Goal: Information Seeking & Learning: Learn about a topic

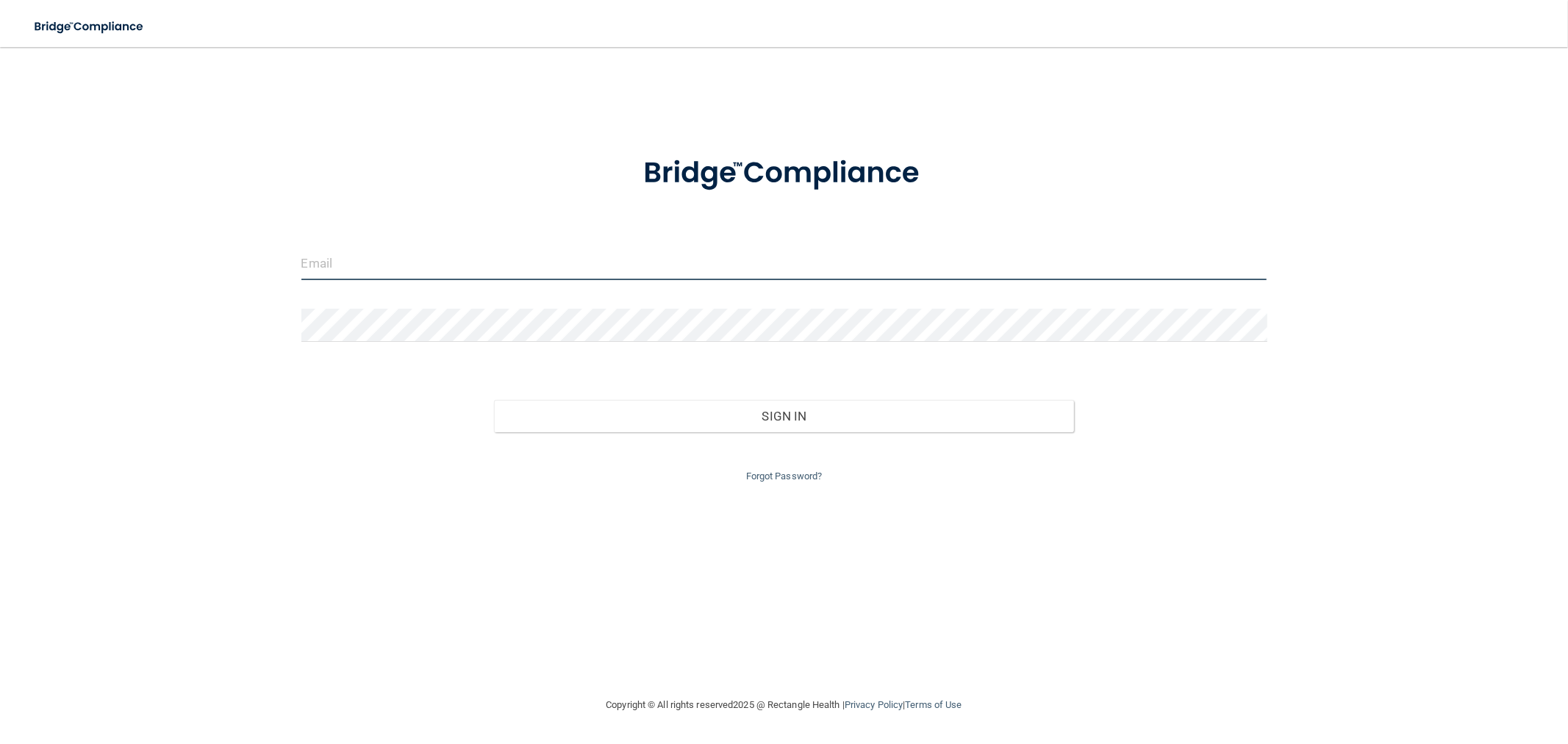
click at [438, 268] on input "email" at bounding box center [784, 264] width 966 height 33
type input "[EMAIL_ADDRESS][DOMAIN_NAME]"
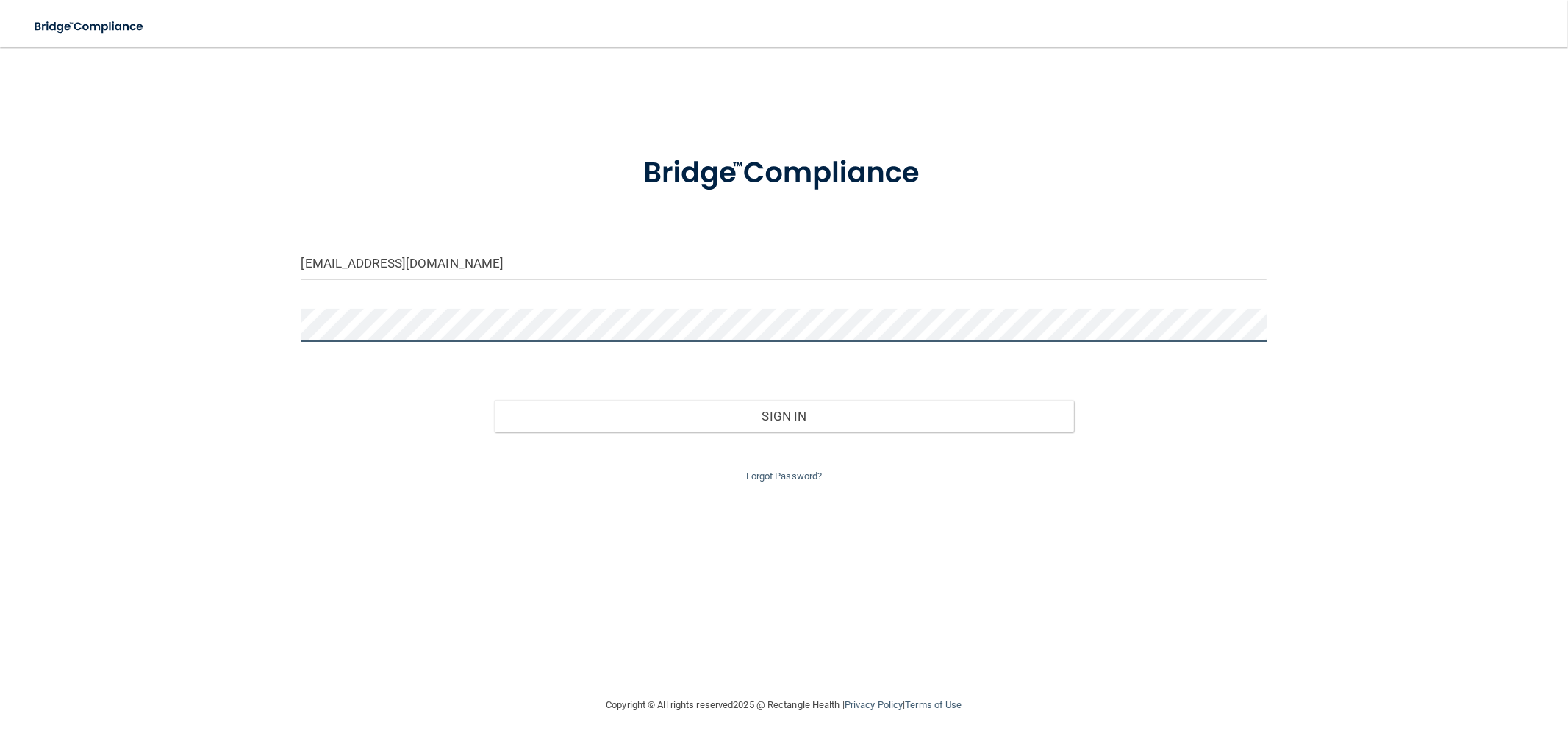
click at [494, 400] on button "Sign In" at bounding box center [783, 416] width 580 height 32
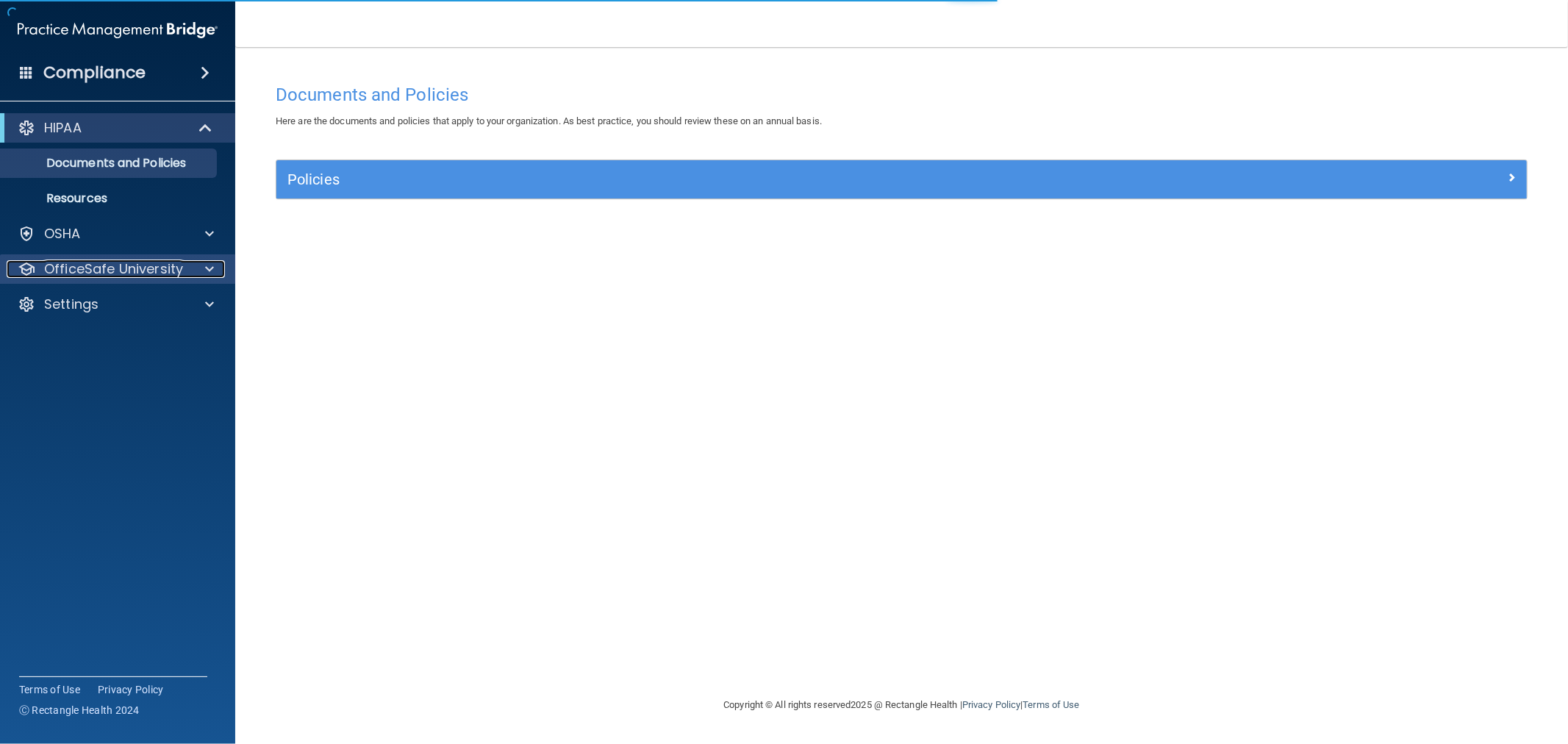
click at [155, 274] on p "OfficeSafe University" at bounding box center [113, 269] width 139 height 17
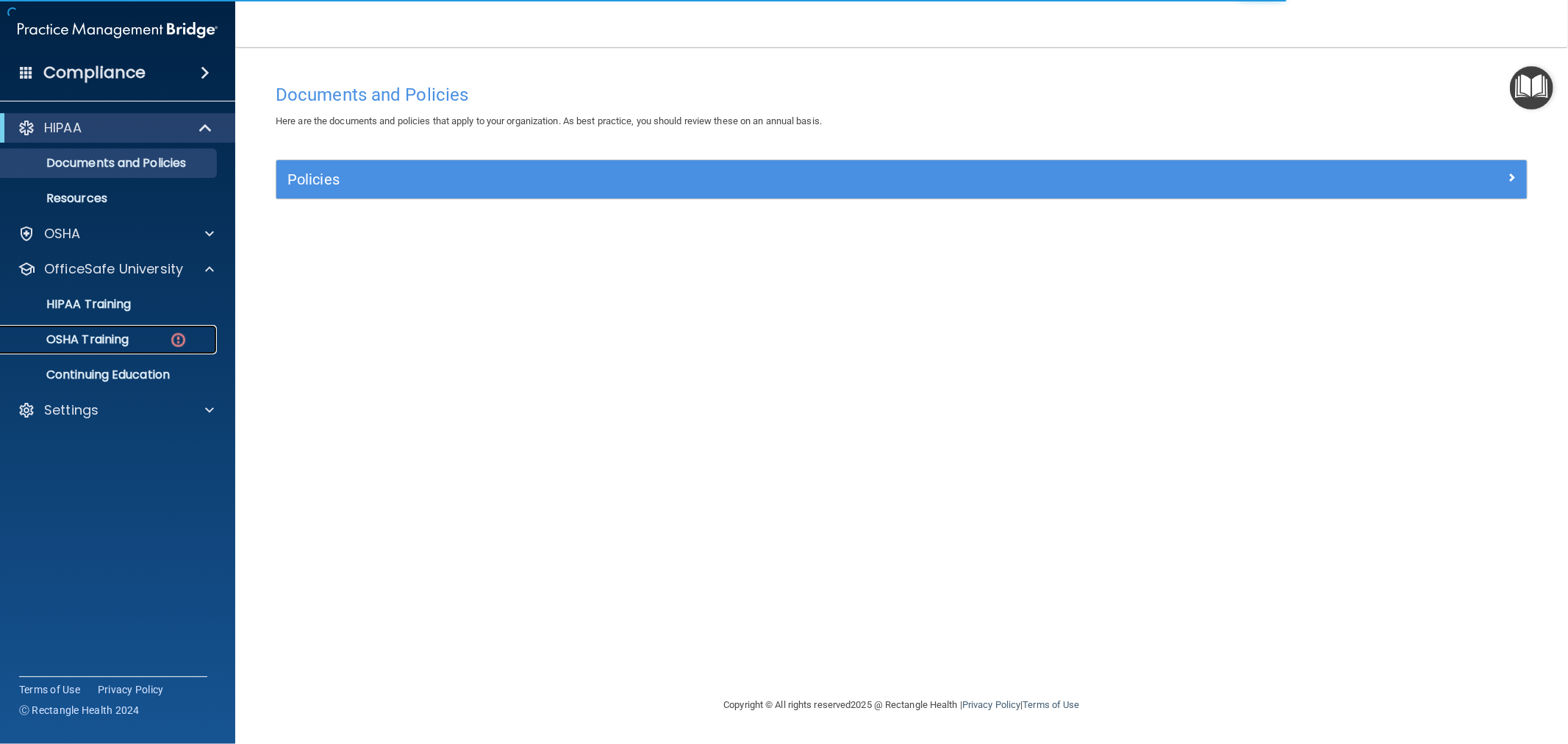
click at [166, 342] on div "OSHA Training" at bounding box center [110, 340] width 201 height 15
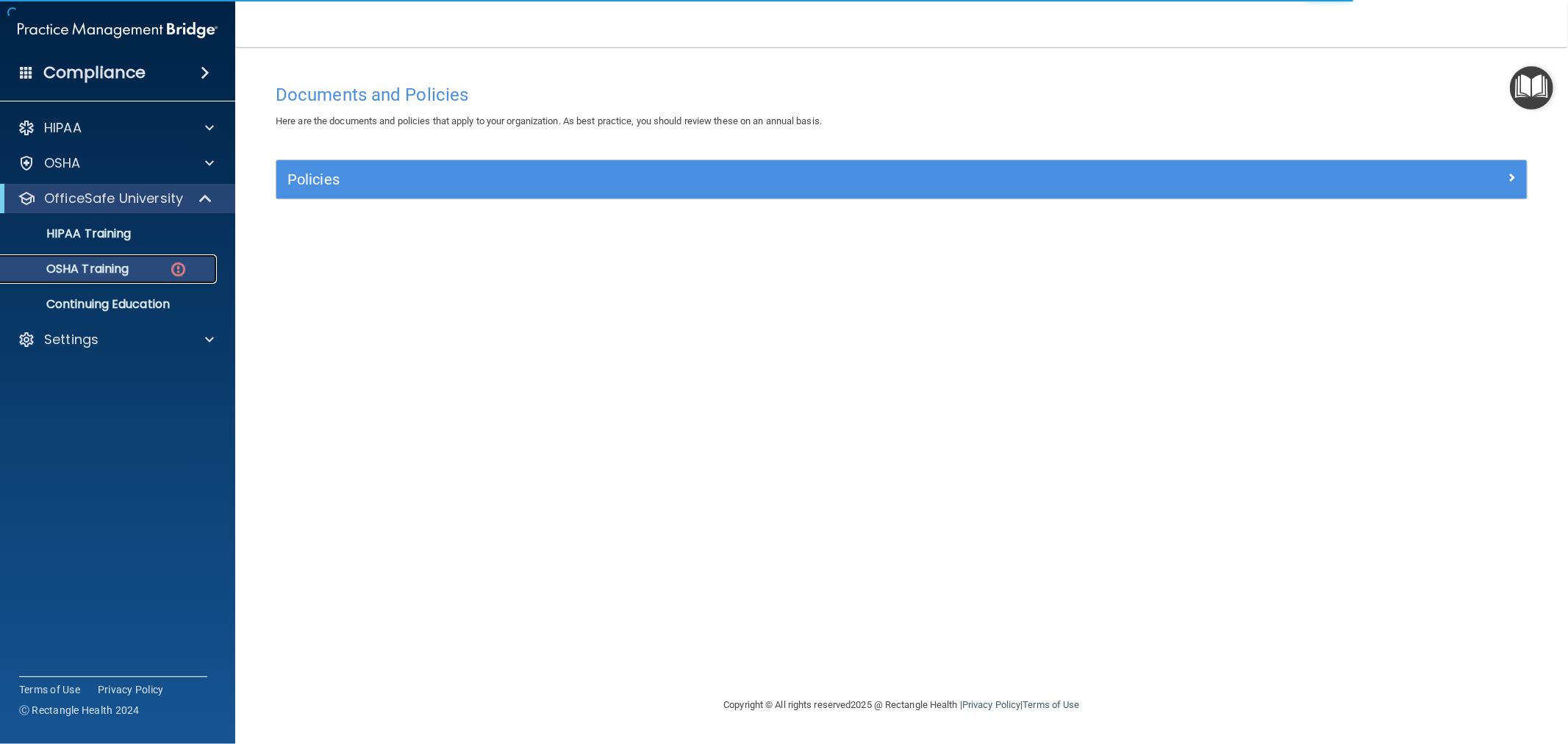
click at [112, 272] on p "OSHA Training" at bounding box center [69, 269] width 119 height 15
click at [184, 268] on img at bounding box center [178, 269] width 18 height 18
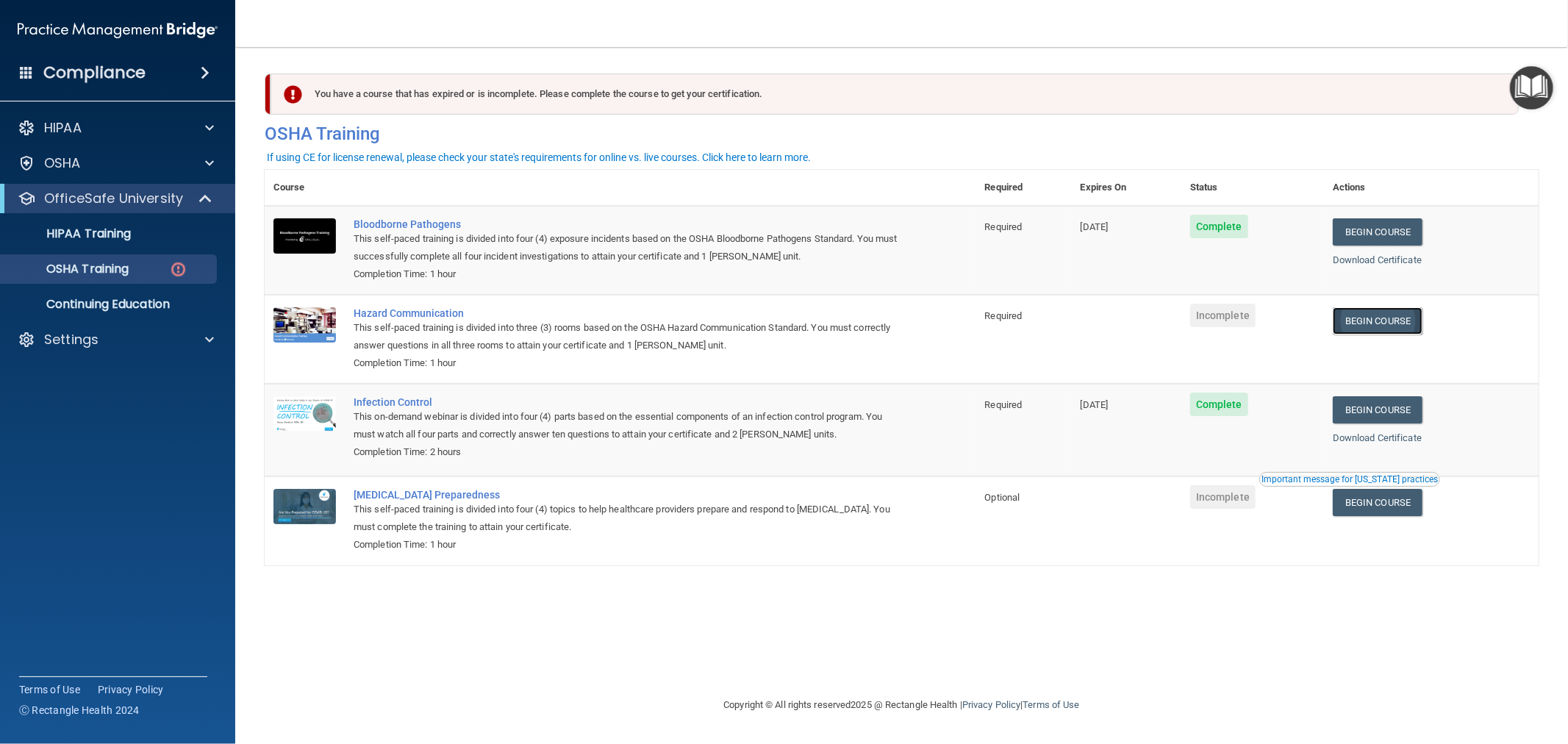
click at [1394, 319] on link "Begin Course" at bounding box center [1378, 321] width 89 height 27
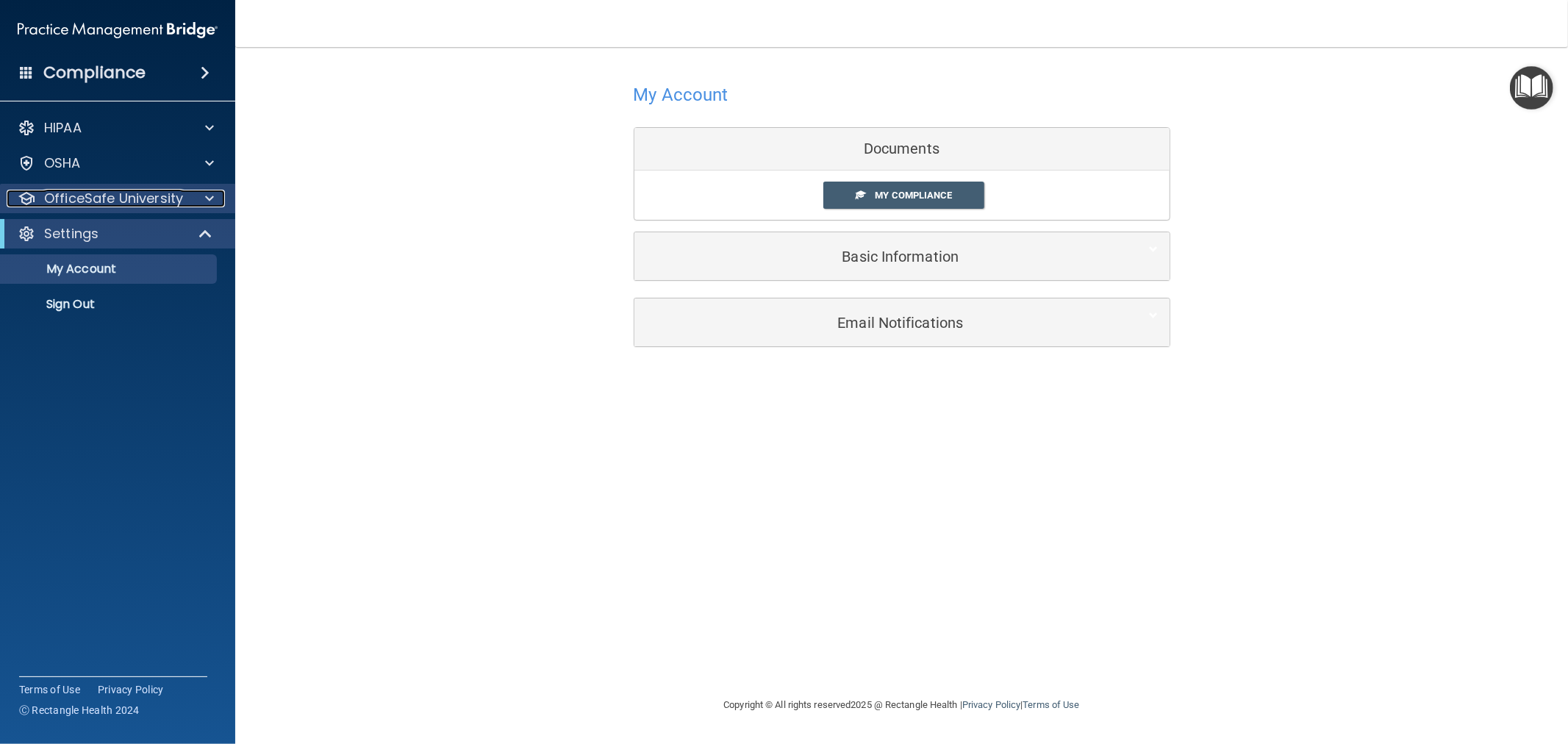
click at [194, 198] on div at bounding box center [207, 198] width 36 height 17
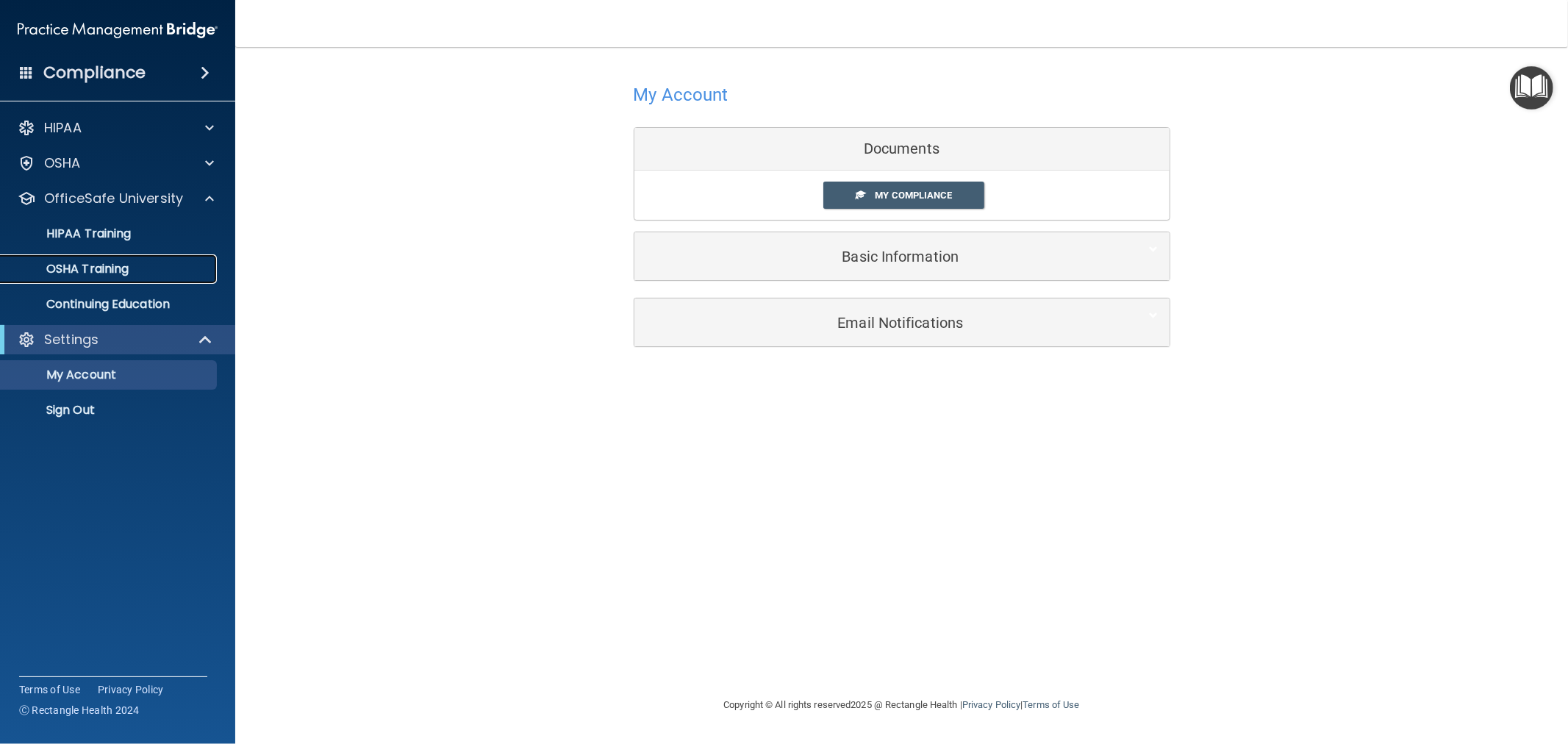
click at [121, 268] on p "OSHA Training" at bounding box center [69, 269] width 119 height 15
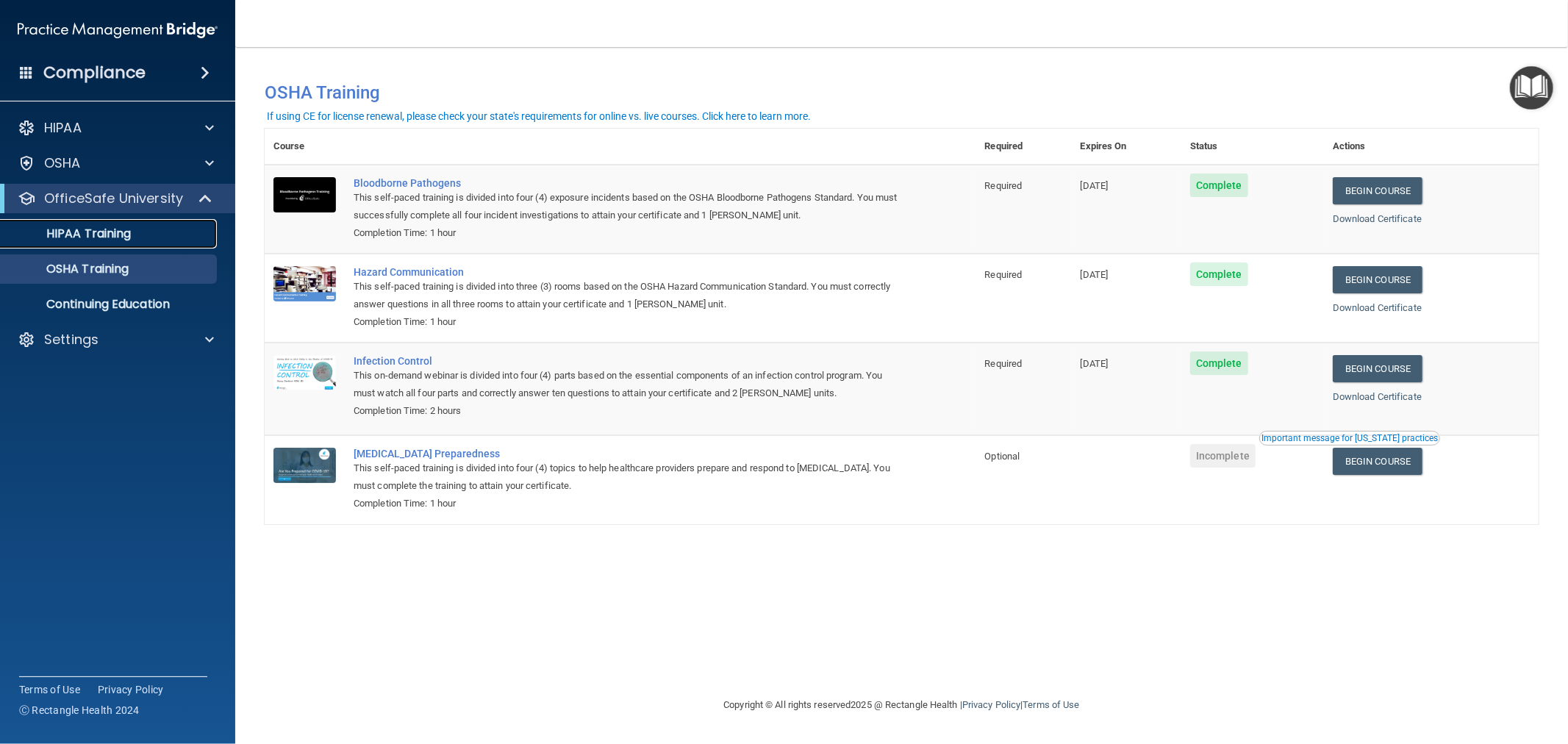
click at [149, 241] on div "HIPAA Training" at bounding box center [110, 234] width 201 height 15
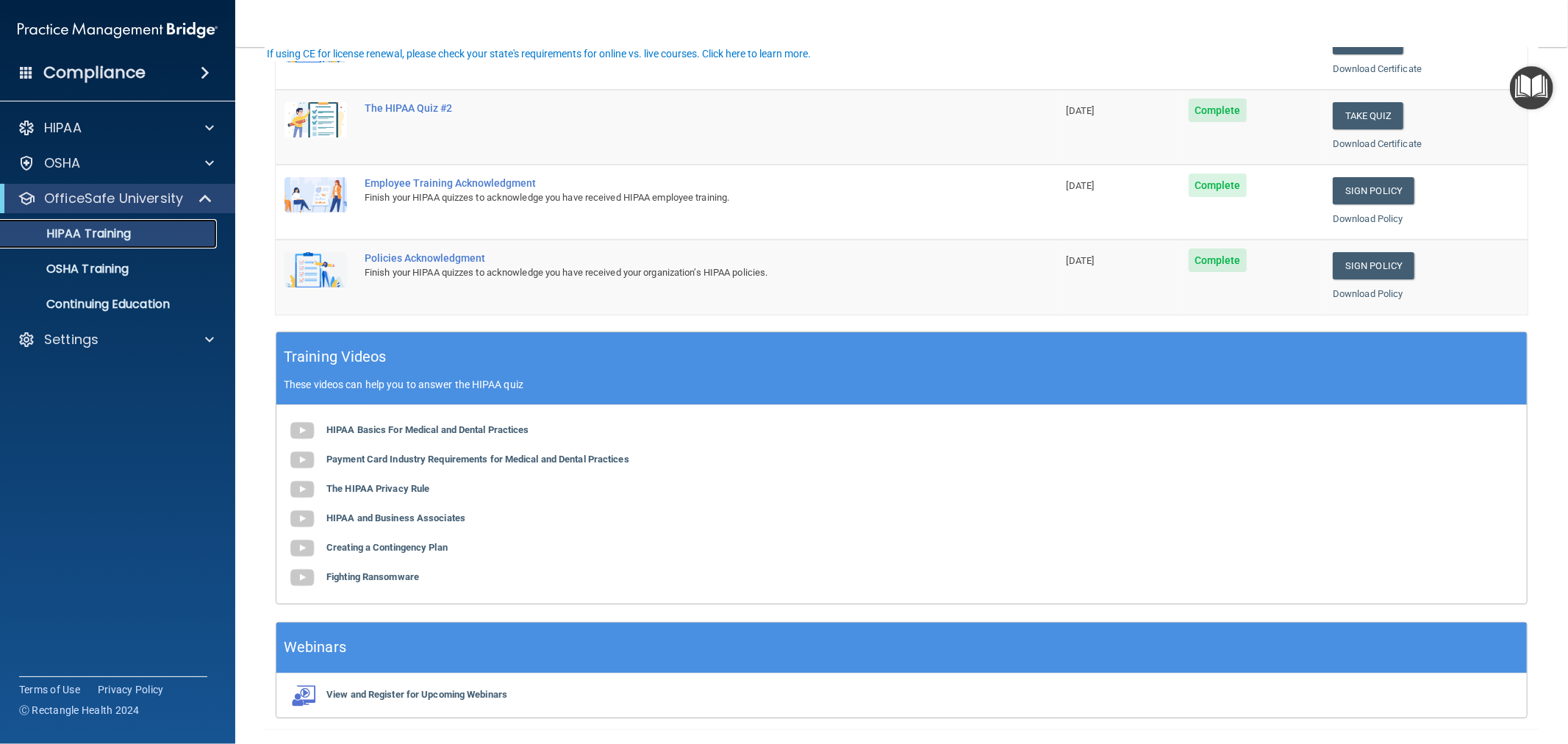
scroll to position [361, 0]
